Goal: Transaction & Acquisition: Purchase product/service

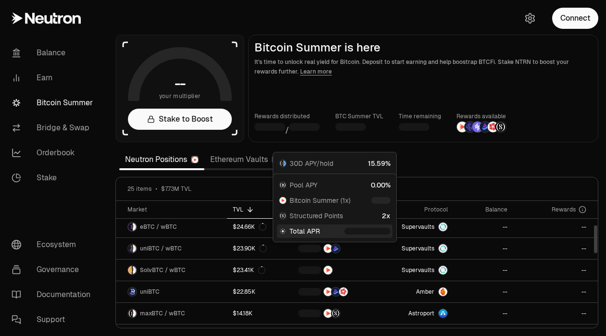
scroll to position [243, 0]
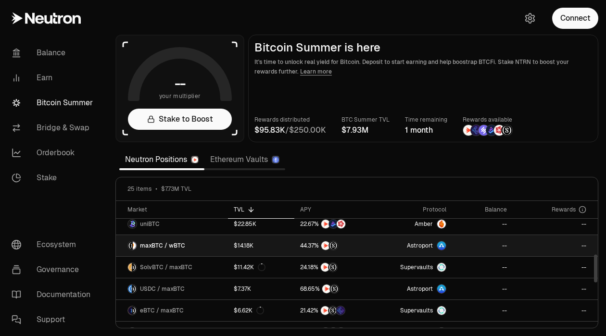
click at [426, 248] on span "Astroport" at bounding box center [420, 246] width 26 height 8
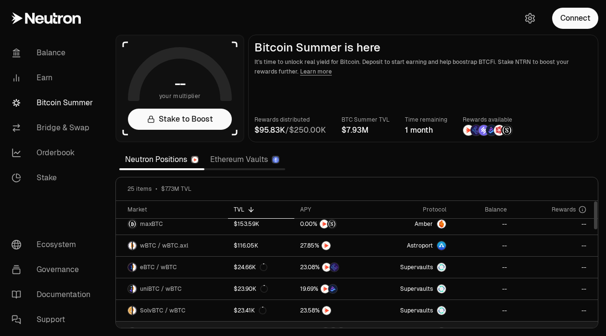
scroll to position [0, 0]
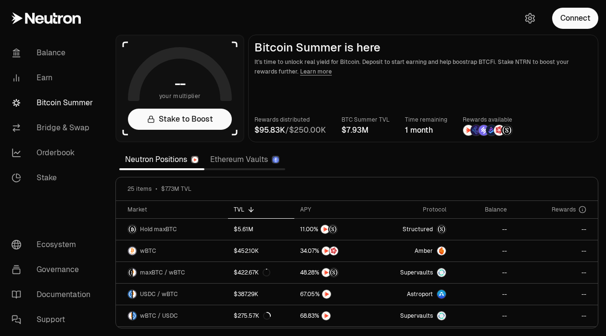
click at [234, 167] on link "Ethereum Vaults" at bounding box center [244, 159] width 81 height 19
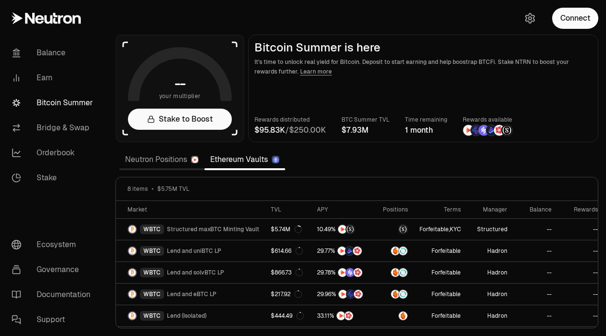
click at [160, 163] on link "Neutron Positions" at bounding box center [161, 159] width 85 height 19
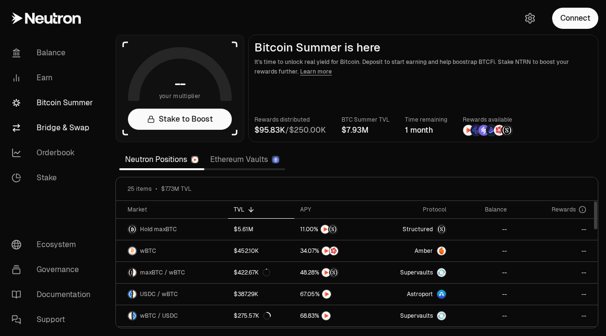
click at [69, 124] on link "Bridge & Swap" at bounding box center [54, 127] width 100 height 25
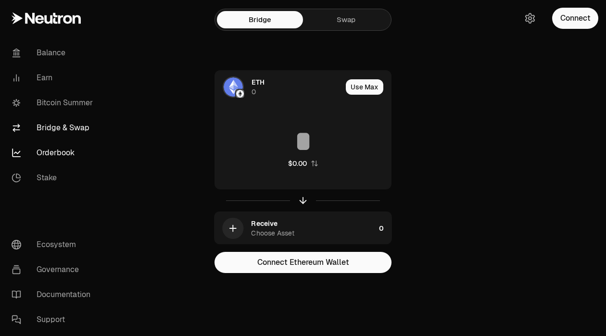
click at [66, 146] on link "Orderbook" at bounding box center [54, 152] width 100 height 25
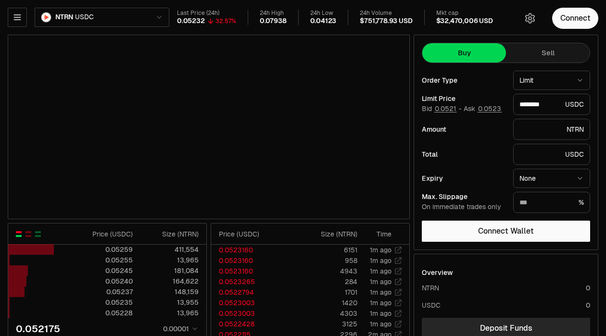
type input "********"
